Goal: Answer question/provide support

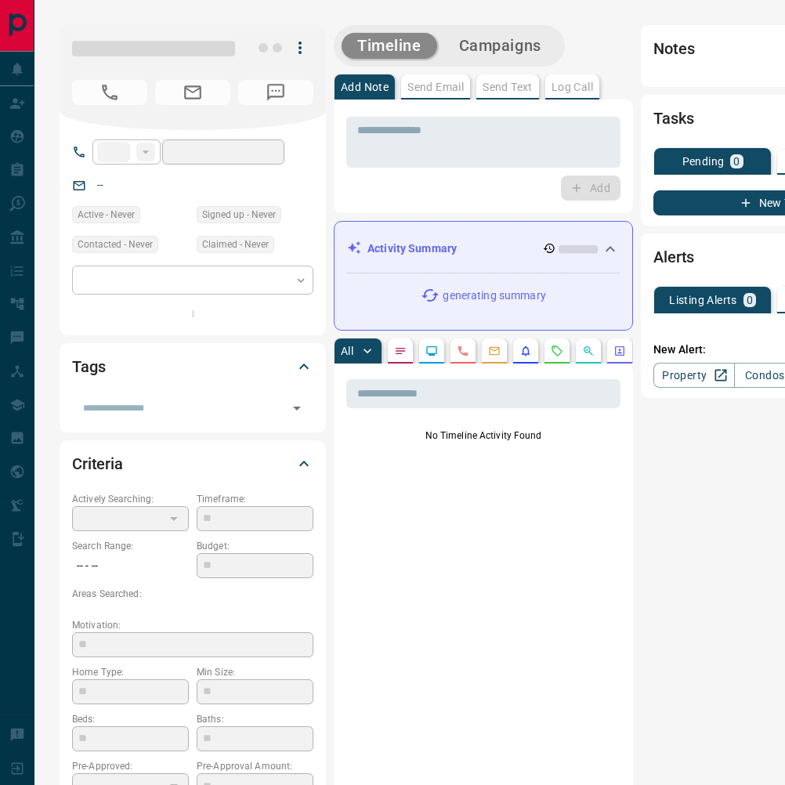
type input "**"
type input "**********"
type input "*"
type input "*******"
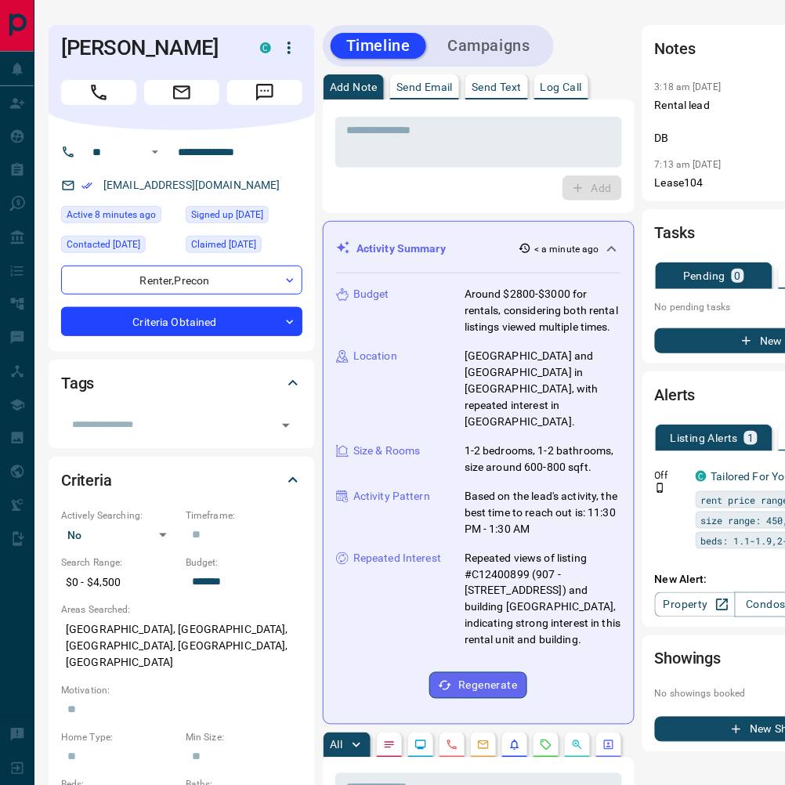
scroll to position [0, 11]
click at [244, 190] on div "[EMAIL_ADDRESS][DOMAIN_NAME]" at bounding box center [181, 185] width 241 height 26
drag, startPoint x: 244, startPoint y: 189, endPoint x: 96, endPoint y: 183, distance: 148.2
click at [96, 183] on div "[EMAIL_ADDRESS][DOMAIN_NAME]" at bounding box center [181, 185] width 241 height 26
copy link "[EMAIL_ADDRESS][DOMAIN_NAME]"
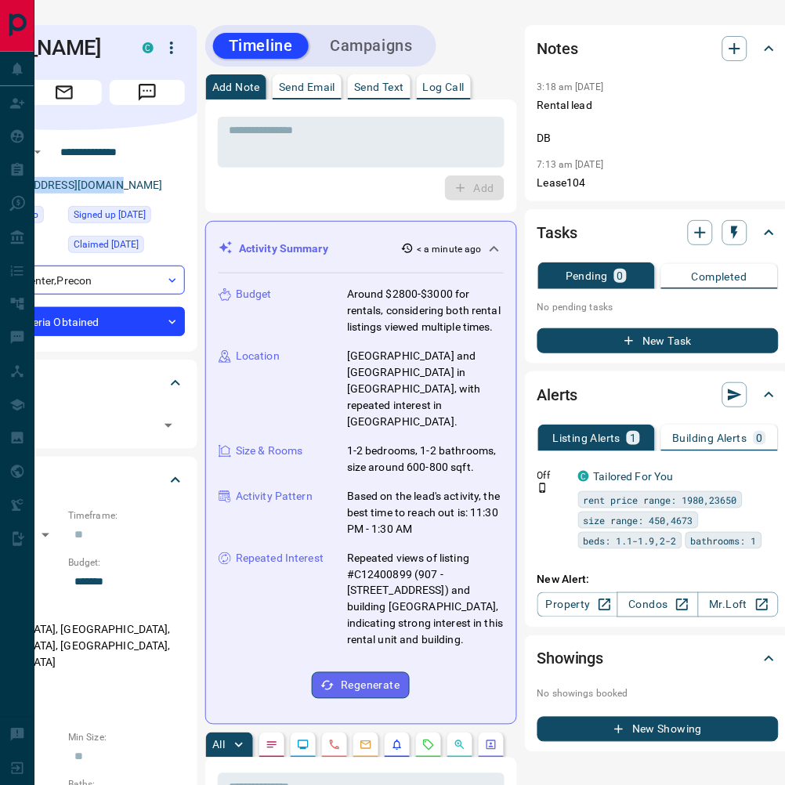
scroll to position [0, 127]
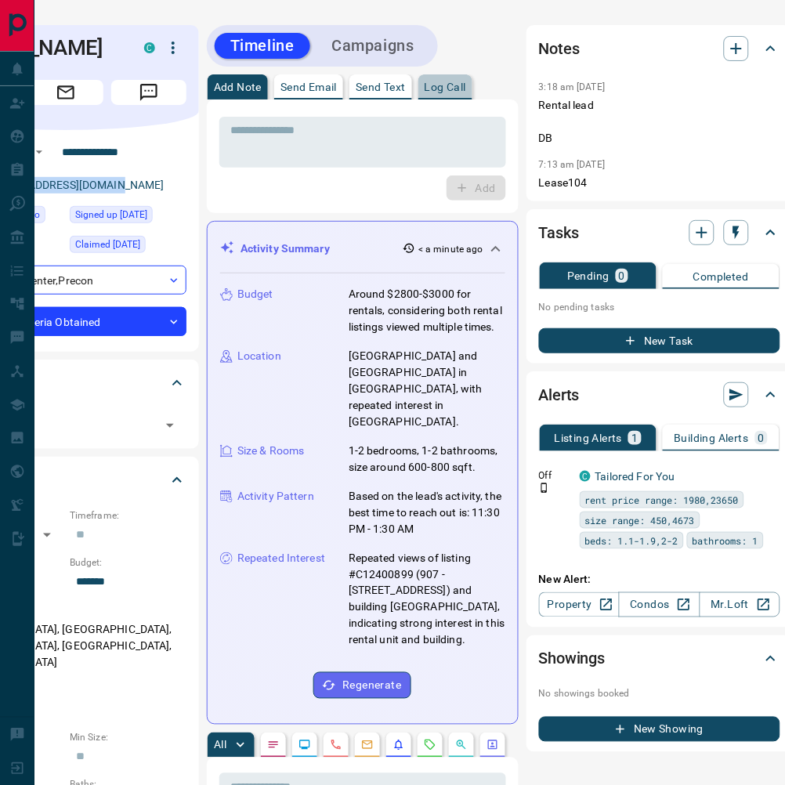
click at [447, 92] on p "Log Call" at bounding box center [446, 86] width 42 height 11
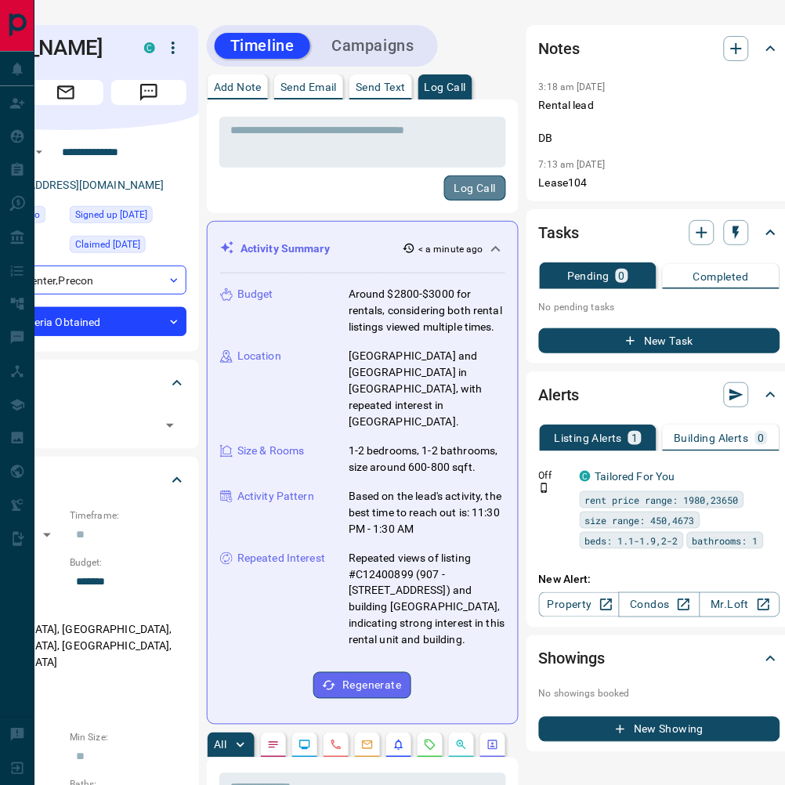
click at [472, 190] on button "Log Call" at bounding box center [475, 187] width 62 height 25
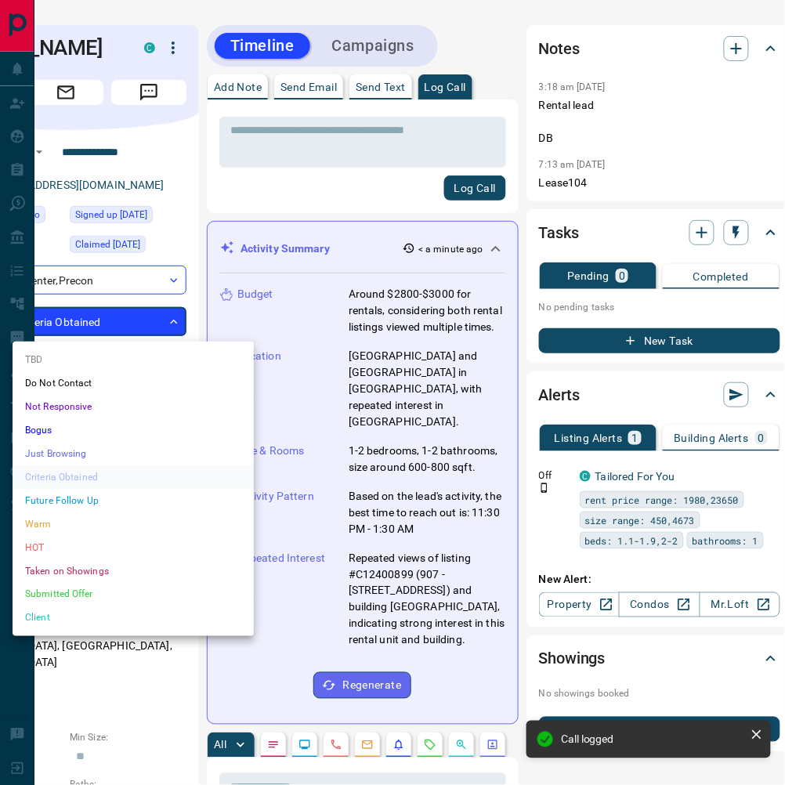
click at [115, 517] on li "Warm" at bounding box center [133, 523] width 241 height 23
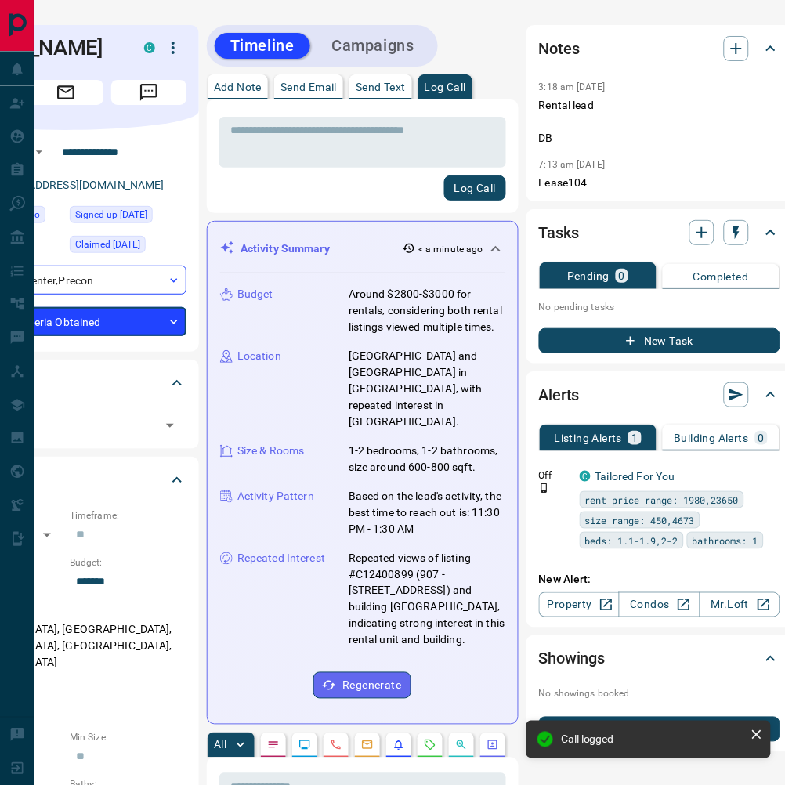
scroll to position [0, 123]
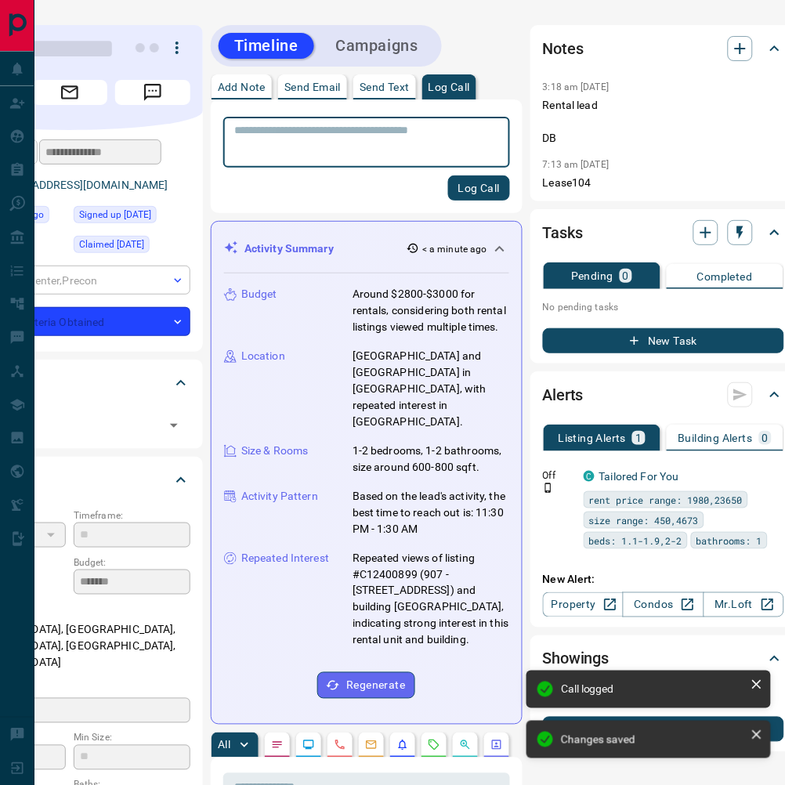
type input "*"
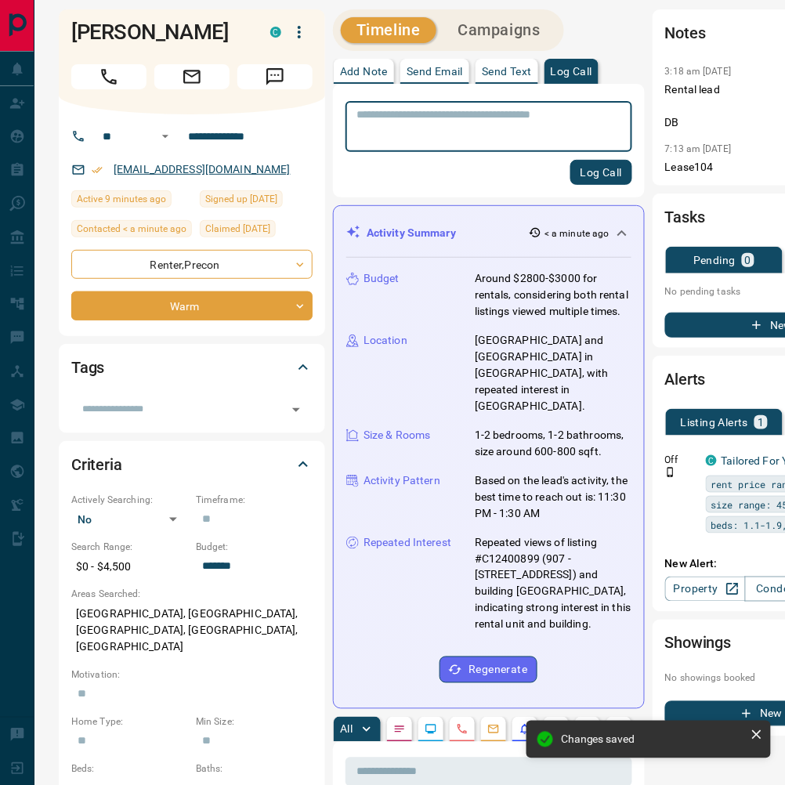
scroll to position [16, 0]
